Goal: Check status: Check status

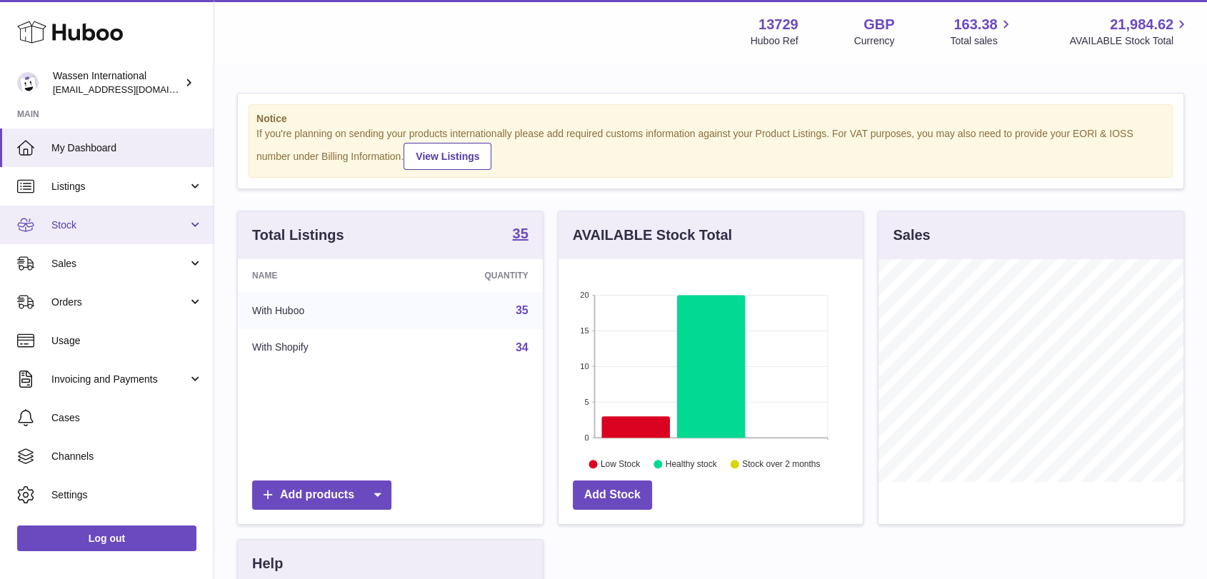
scroll to position [223, 304]
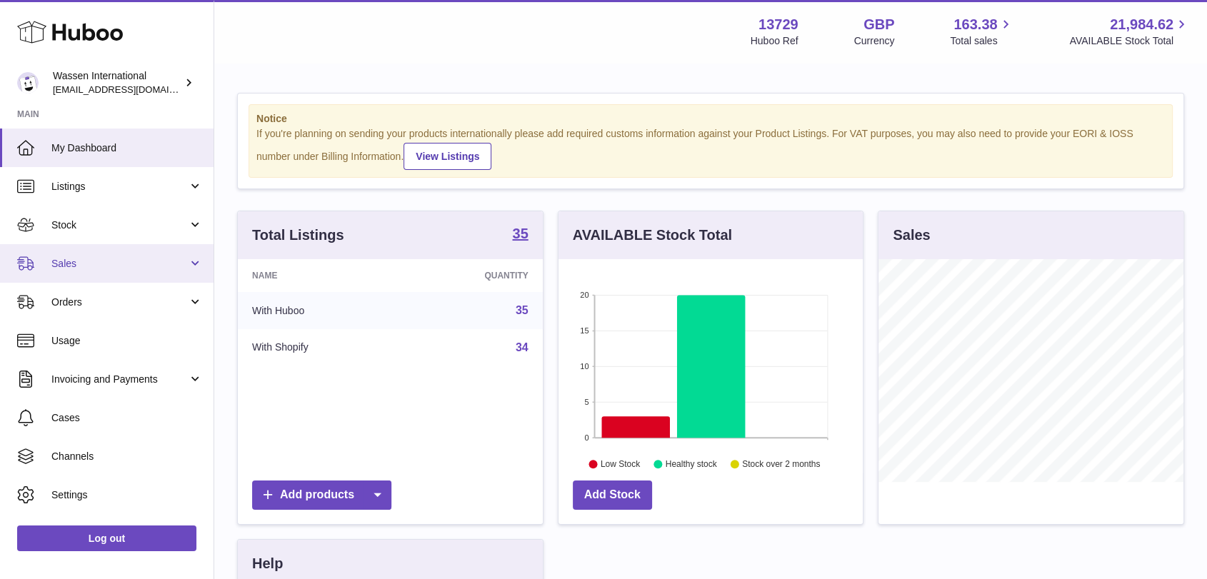
click at [97, 274] on link "Sales" at bounding box center [106, 263] width 213 height 39
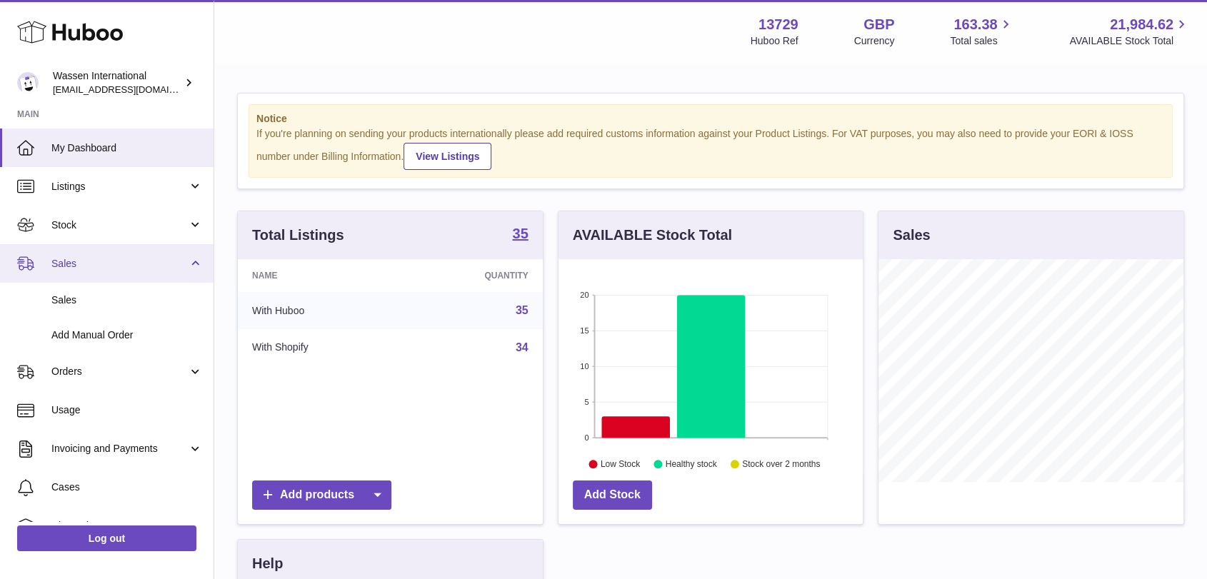
click at [97, 274] on link "Sales" at bounding box center [106, 263] width 213 height 39
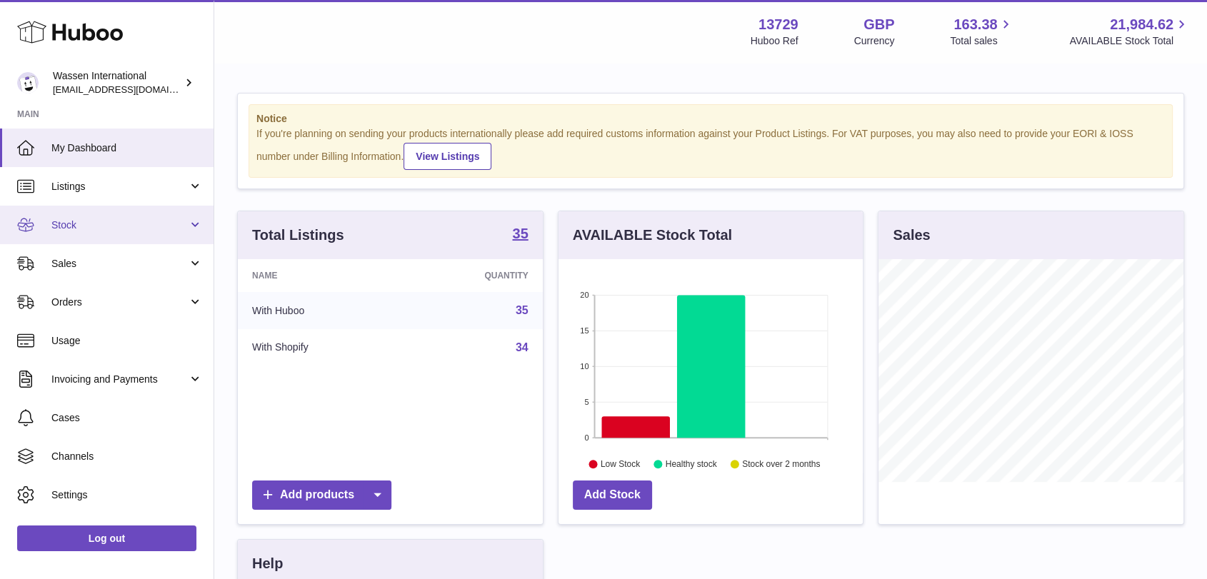
click at [119, 228] on span "Stock" at bounding box center [119, 225] width 136 height 14
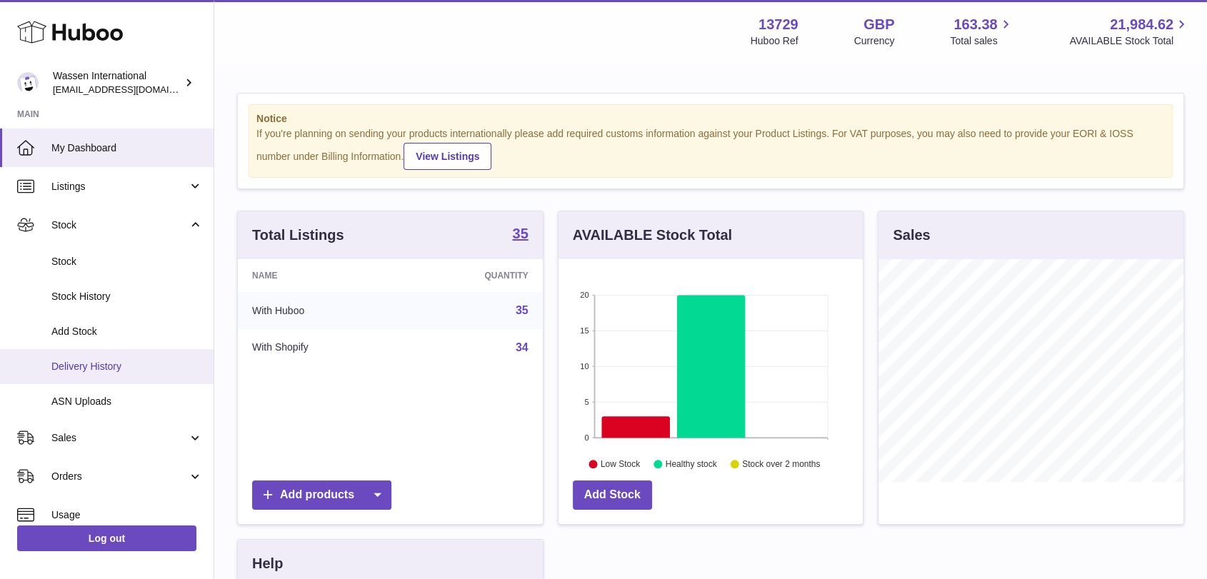
click at [120, 373] on span "Delivery History" at bounding box center [126, 367] width 151 height 14
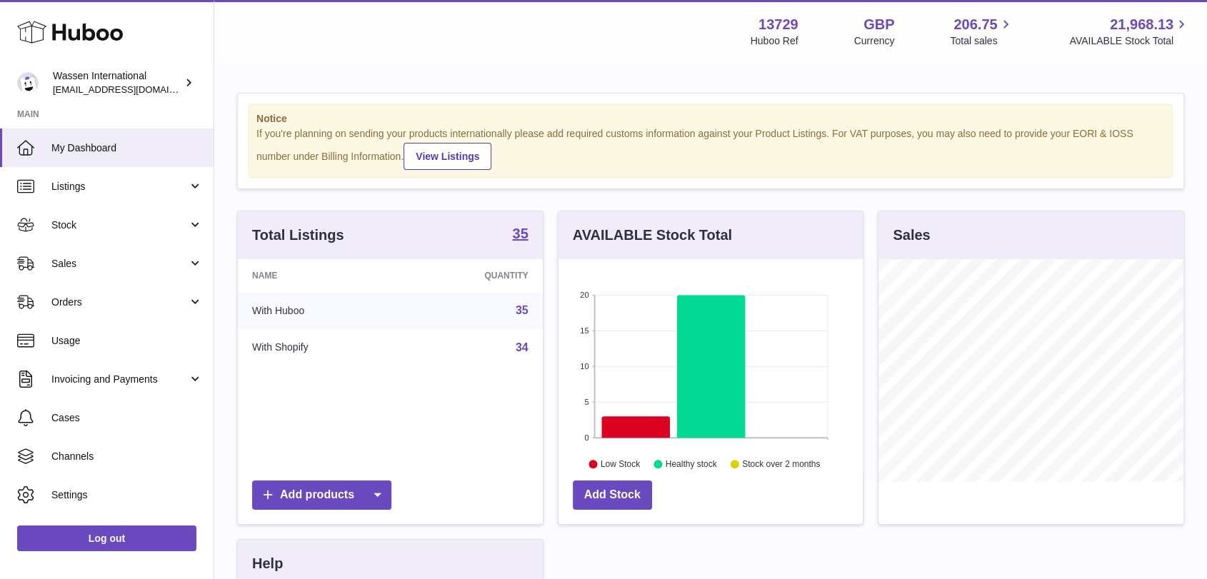
scroll to position [223, 304]
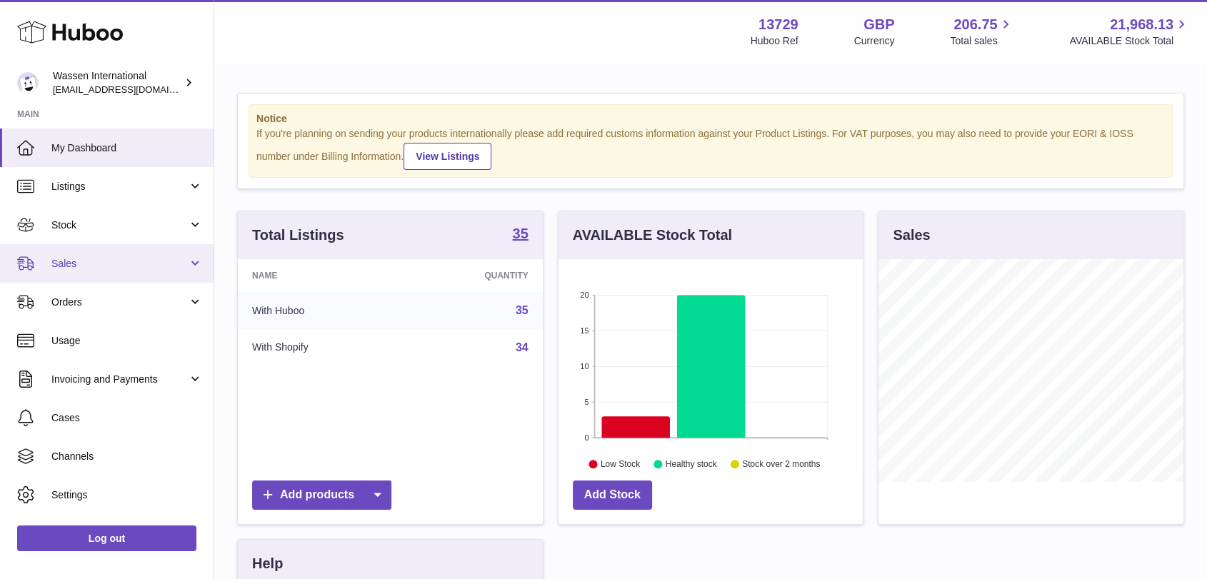
click at [99, 272] on link "Sales" at bounding box center [106, 263] width 213 height 39
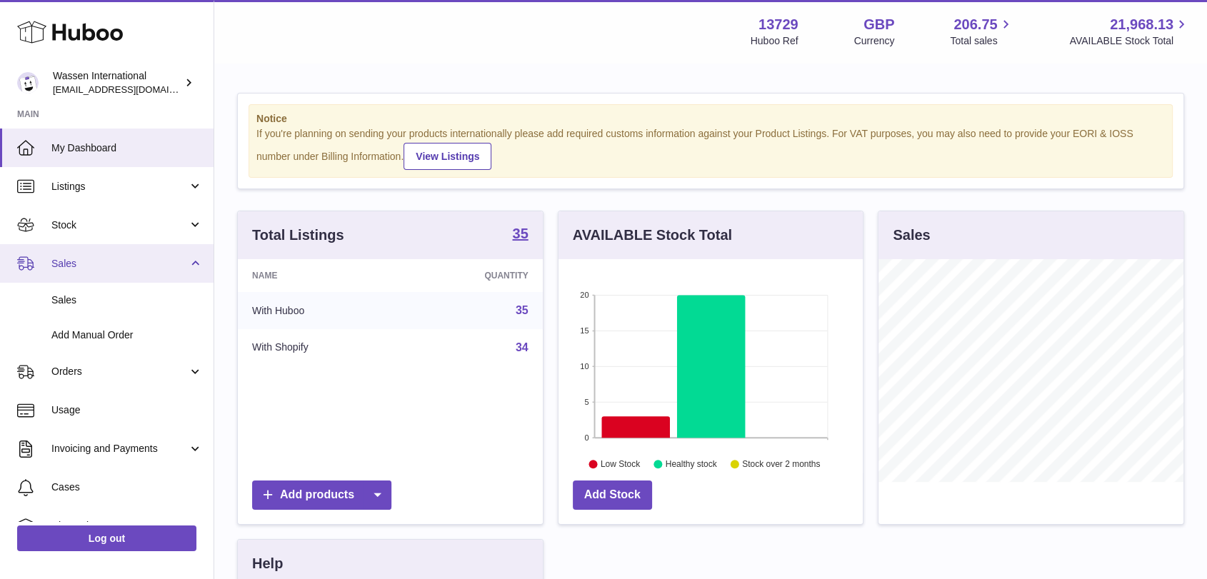
click at [115, 270] on span "Sales" at bounding box center [119, 264] width 136 height 14
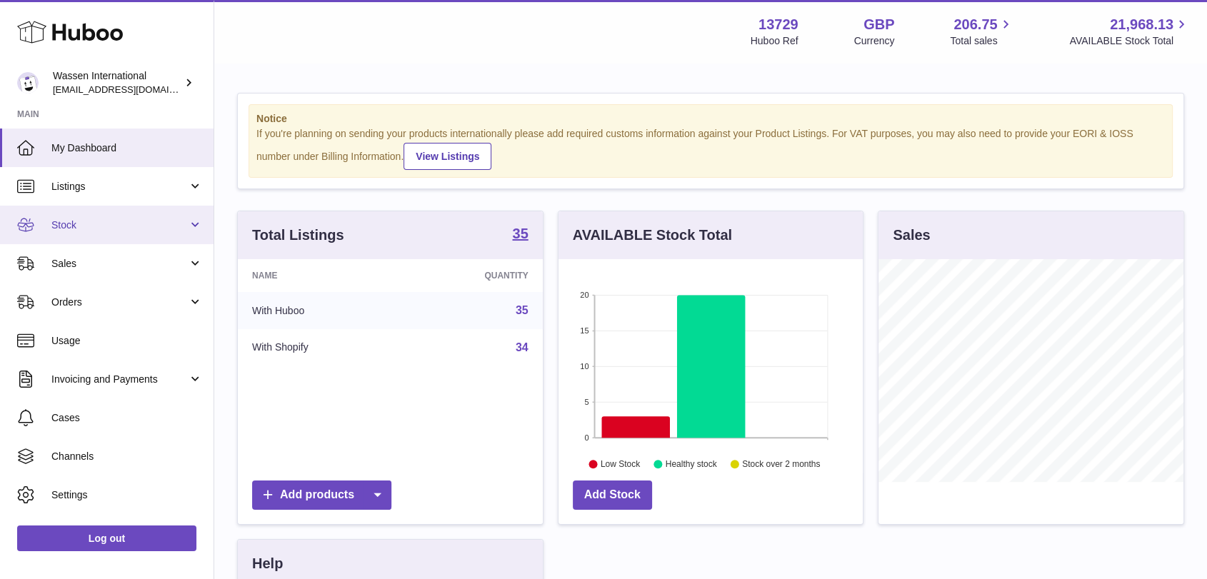
click at [120, 227] on span "Stock" at bounding box center [119, 225] width 136 height 14
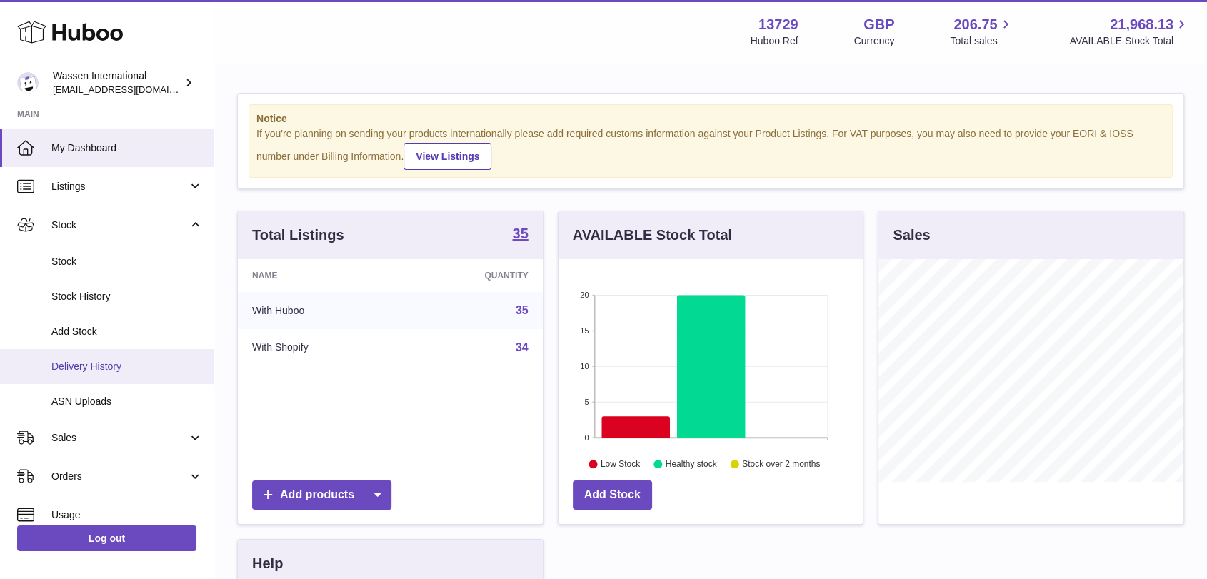
click at [100, 360] on span "Delivery History" at bounding box center [126, 367] width 151 height 14
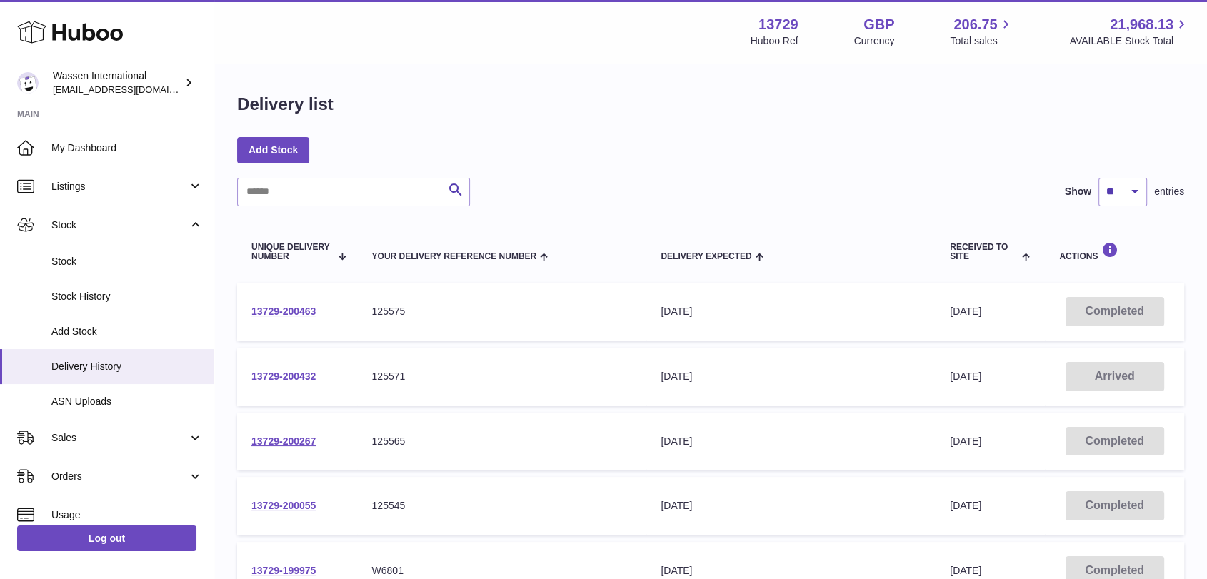
click at [287, 375] on link "13729-200432" at bounding box center [283, 376] width 64 height 11
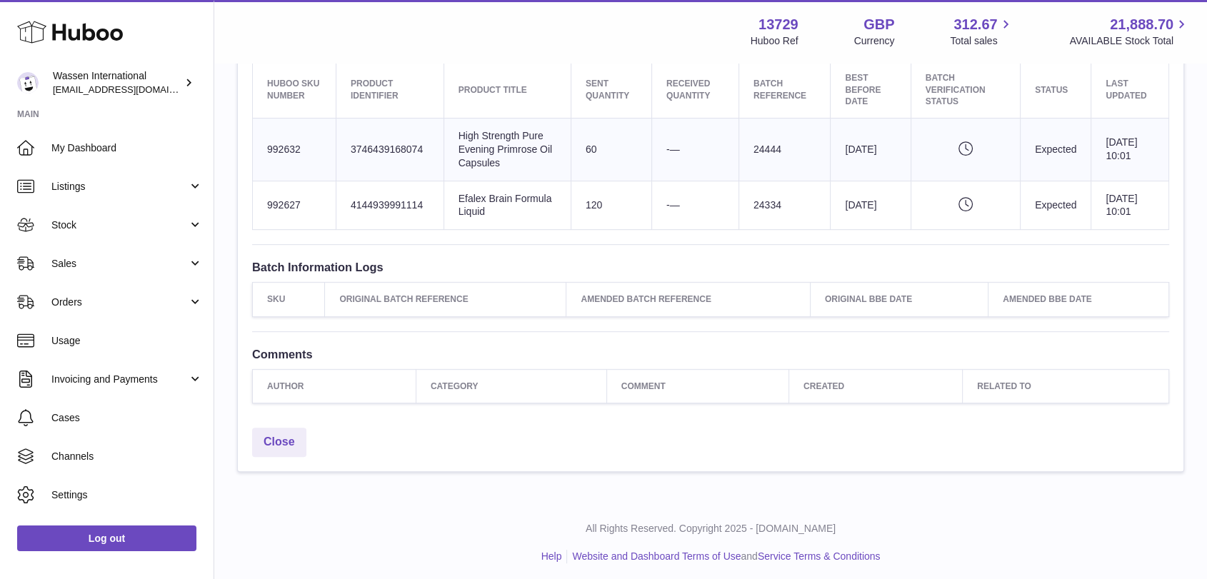
scroll to position [569, 0]
